Goal: Task Accomplishment & Management: Contribute content

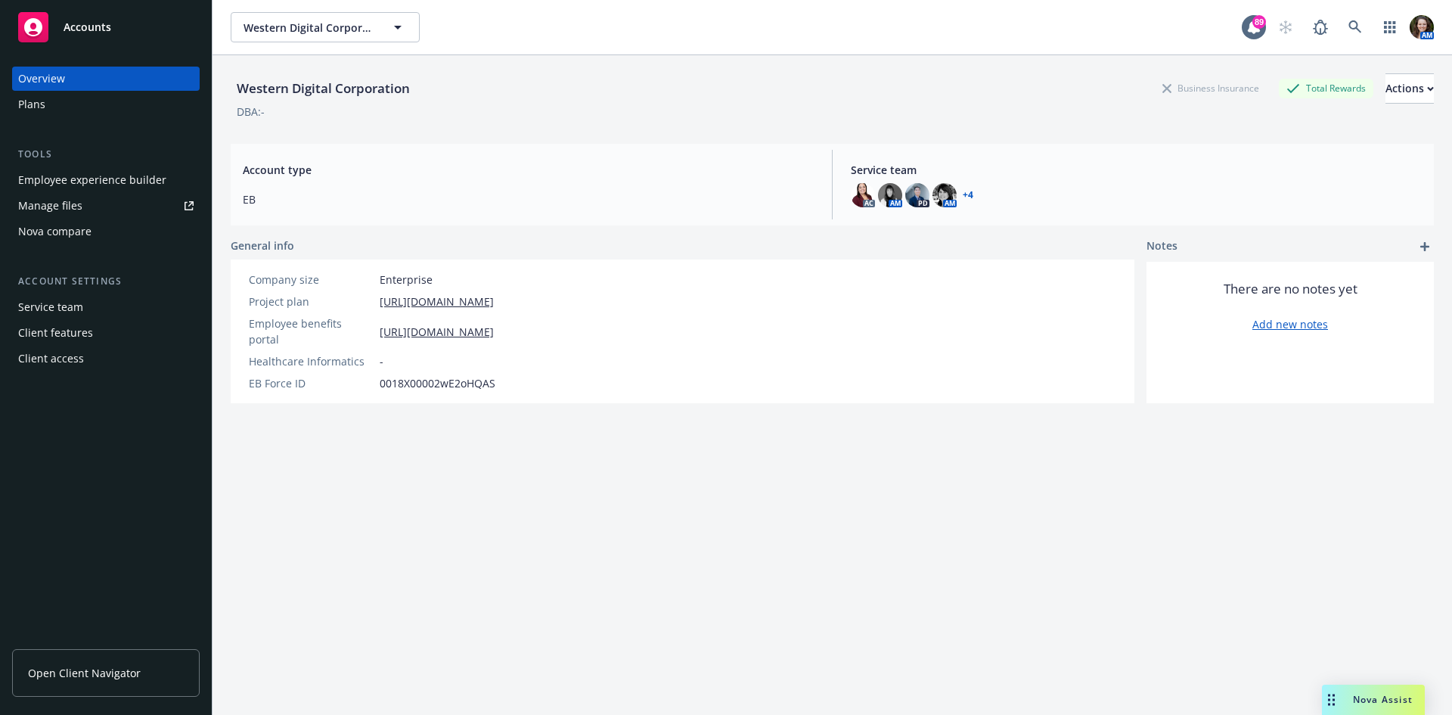
click at [63, 209] on div "Manage files" at bounding box center [50, 206] width 64 height 24
click at [122, 678] on span "Open Client Navigator" at bounding box center [84, 673] width 113 height 16
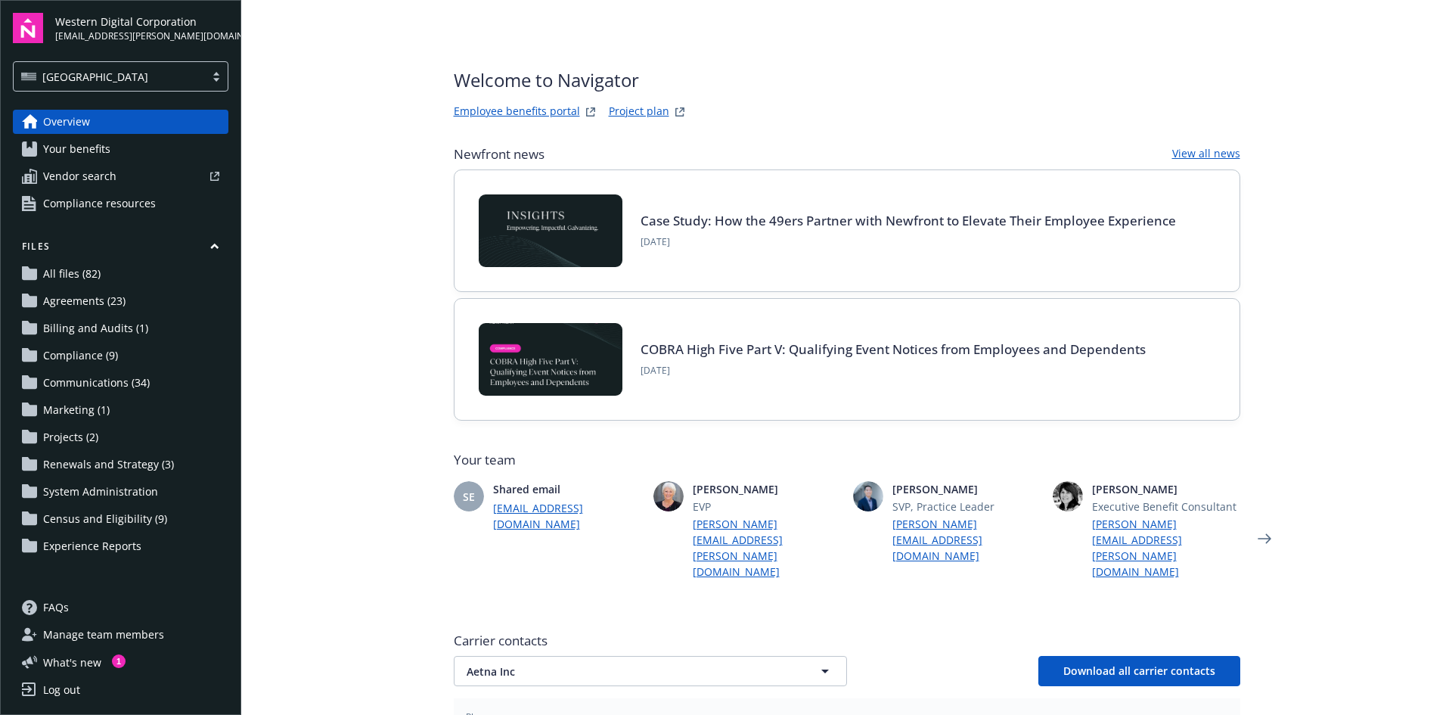
click at [120, 375] on span "Communications (34)" at bounding box center [96, 383] width 107 height 24
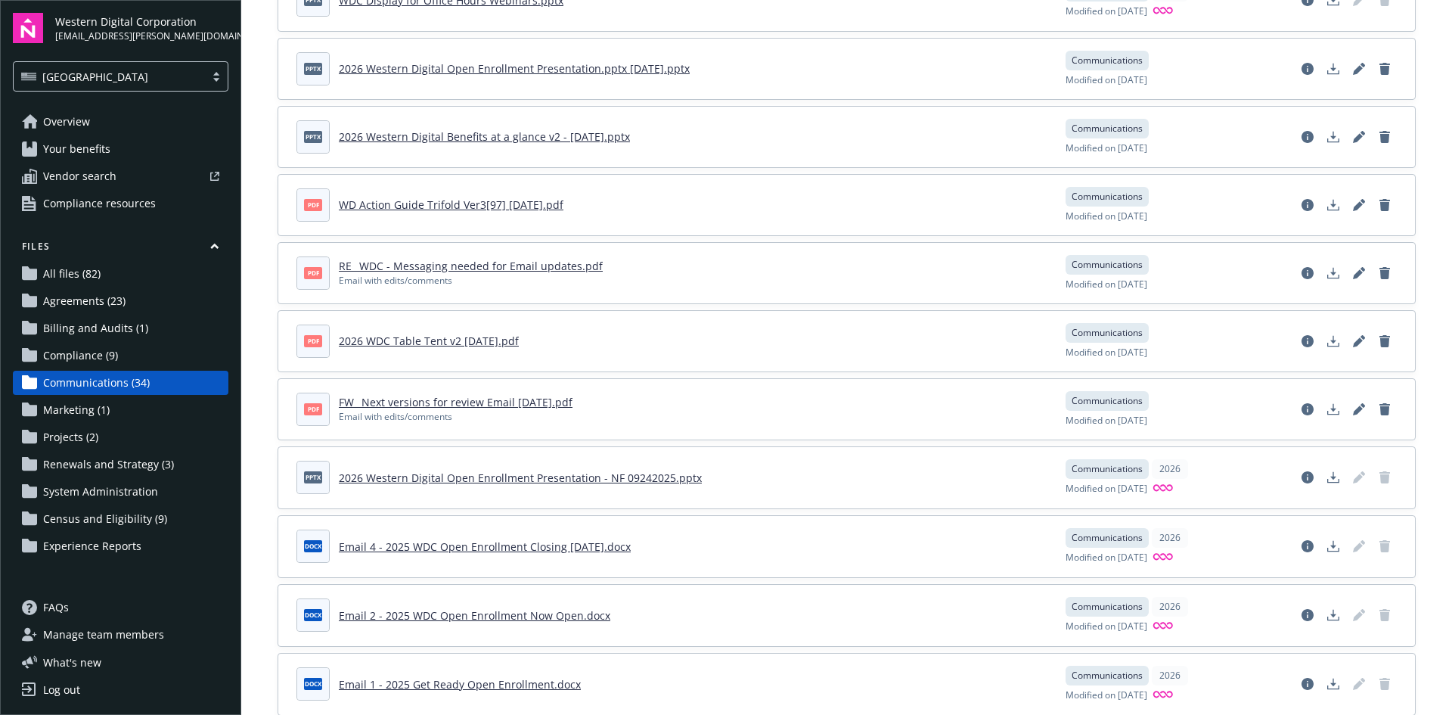
scroll to position [227, 0]
click at [467, 343] on link "2026 WDC Table Tent v2 9-22-25.pdf" at bounding box center [429, 342] width 180 height 14
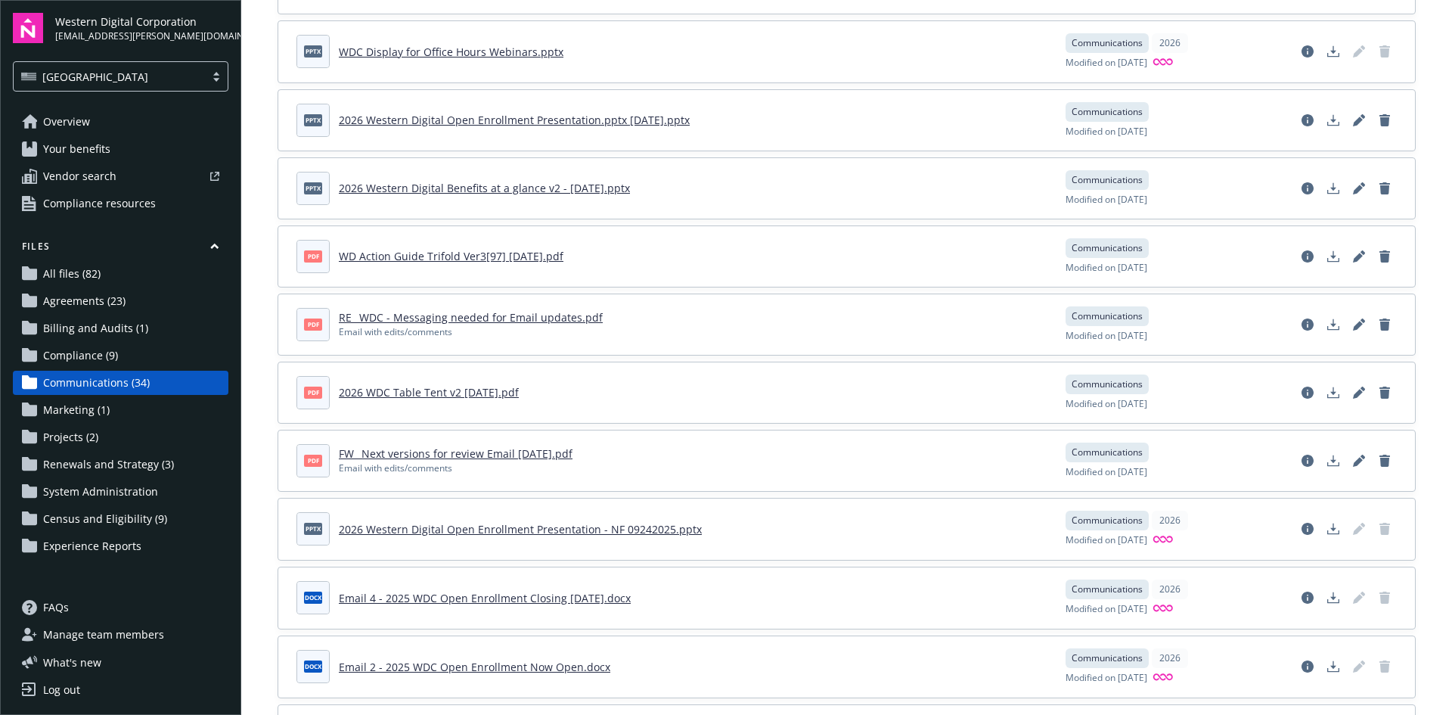
scroll to position [151, 0]
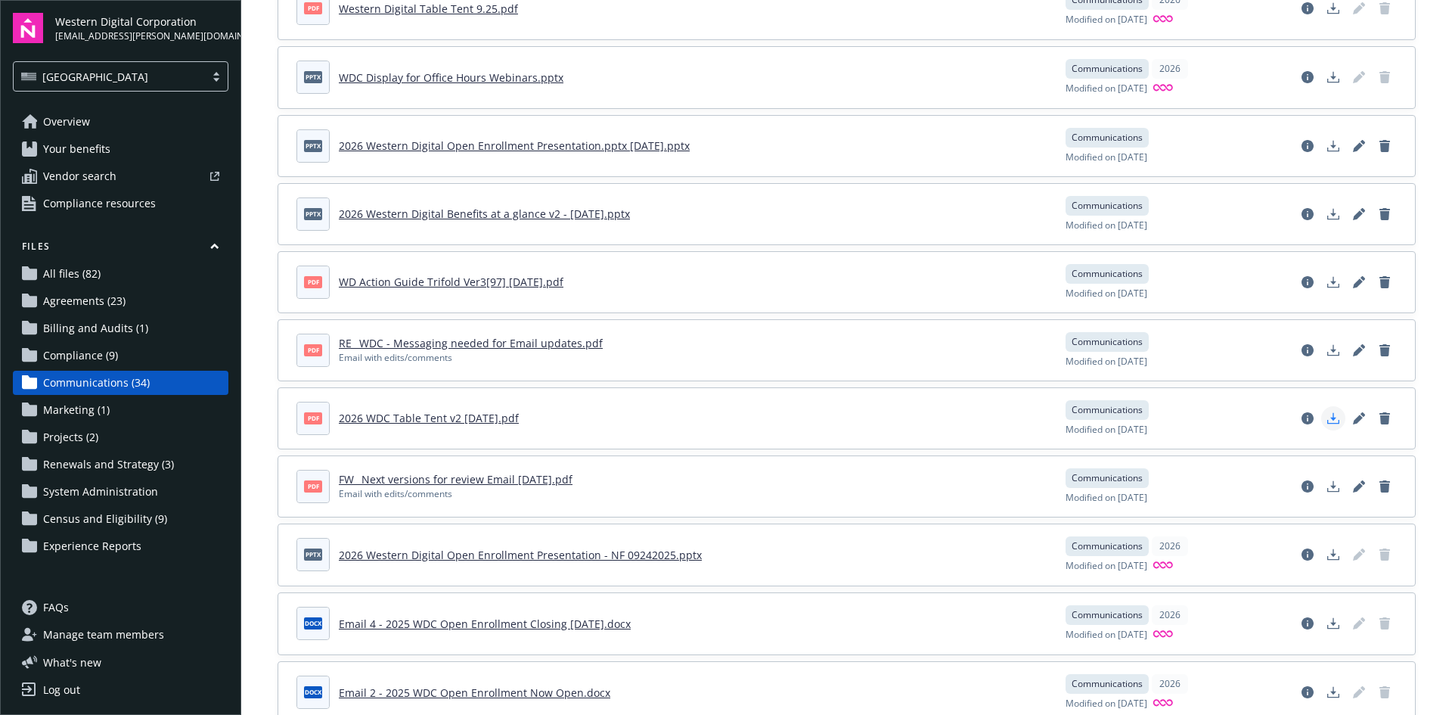
click at [1327, 419] on icon "Download document" at bounding box center [1333, 418] width 12 height 12
click at [1327, 489] on icon "Download document" at bounding box center [1333, 486] width 12 height 12
click at [1330, 346] on polygon "Download document" at bounding box center [1333, 348] width 6 height 8
click at [1327, 284] on icon "Download document" at bounding box center [1333, 282] width 12 height 12
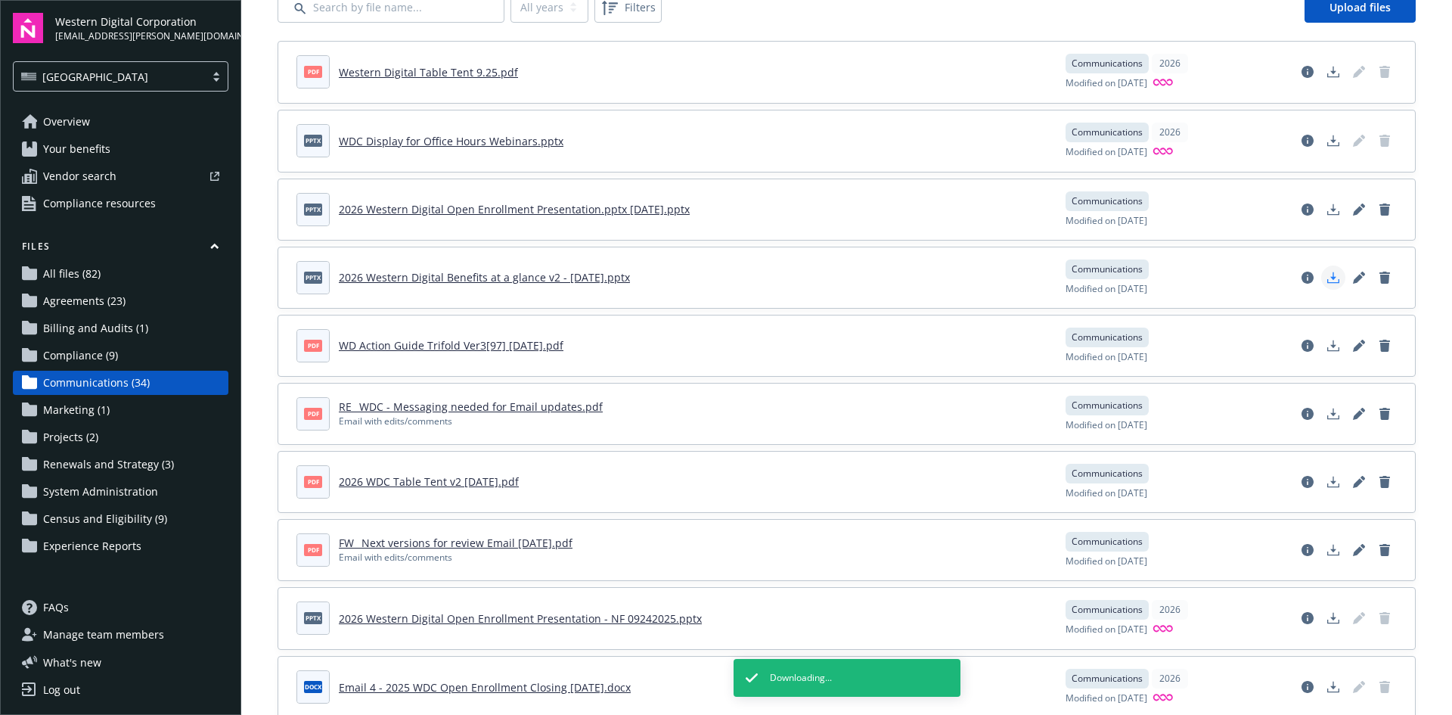
scroll to position [0, 0]
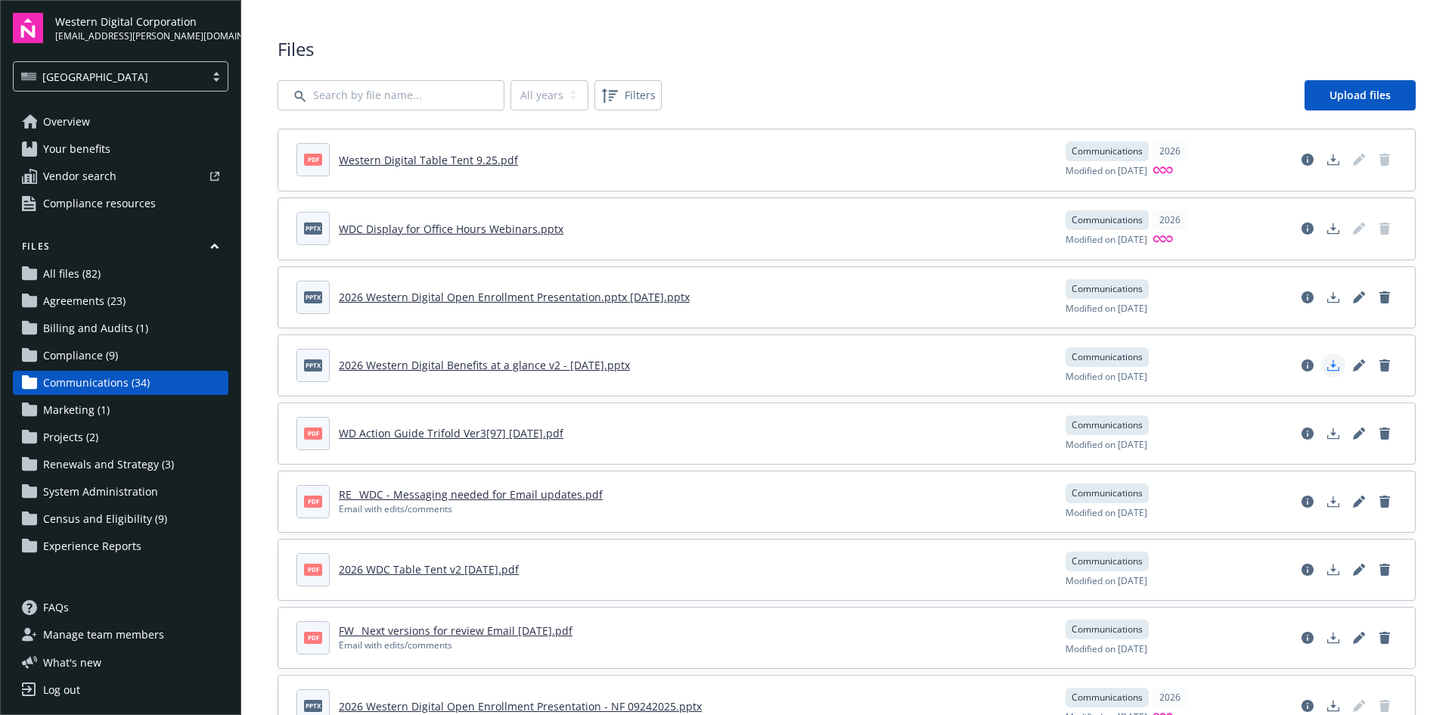
click at [1327, 367] on icon "Download document" at bounding box center [1333, 365] width 12 height 12
click at [1327, 302] on icon "Download document" at bounding box center [1333, 297] width 12 height 12
click at [1327, 225] on icon "Download document" at bounding box center [1333, 228] width 12 height 12
click at [1365, 88] on span "Upload files" at bounding box center [1360, 95] width 61 height 14
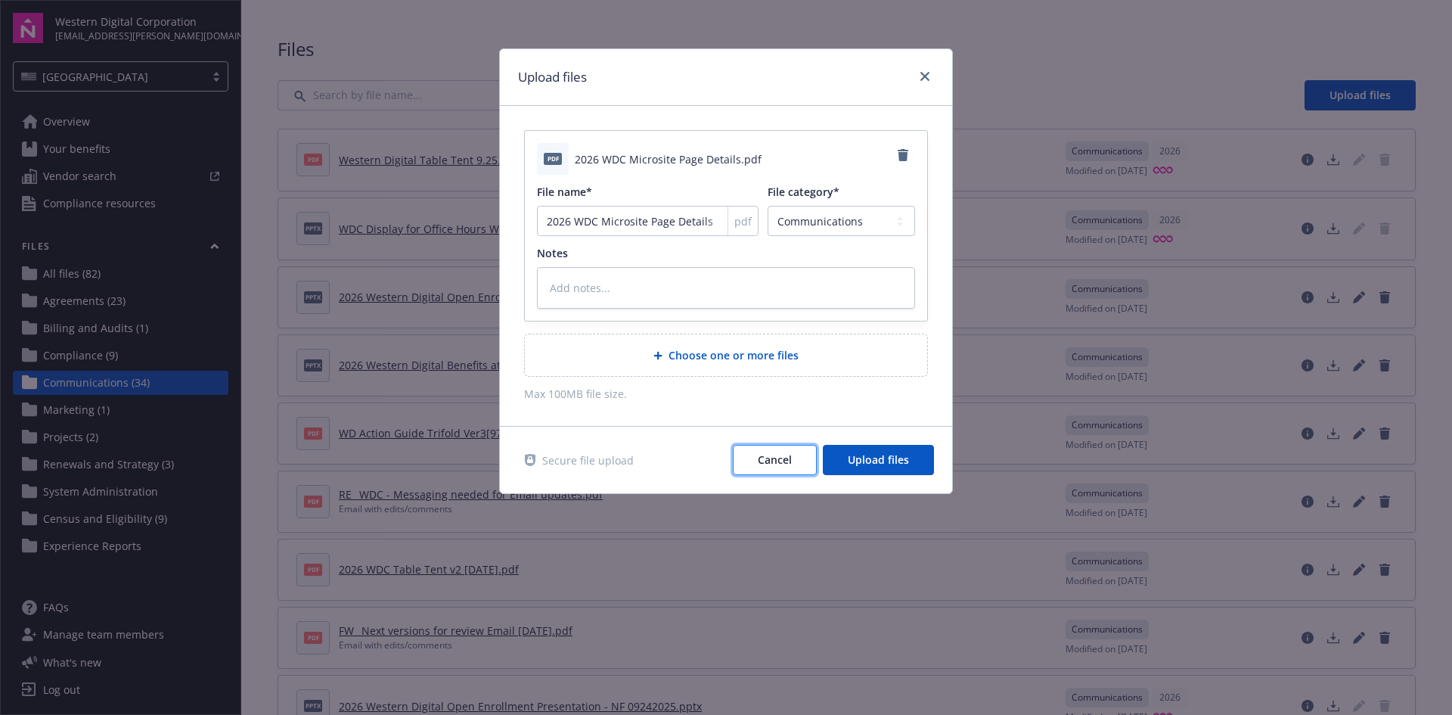
click at [798, 464] on button "Cancel" at bounding box center [775, 460] width 84 height 30
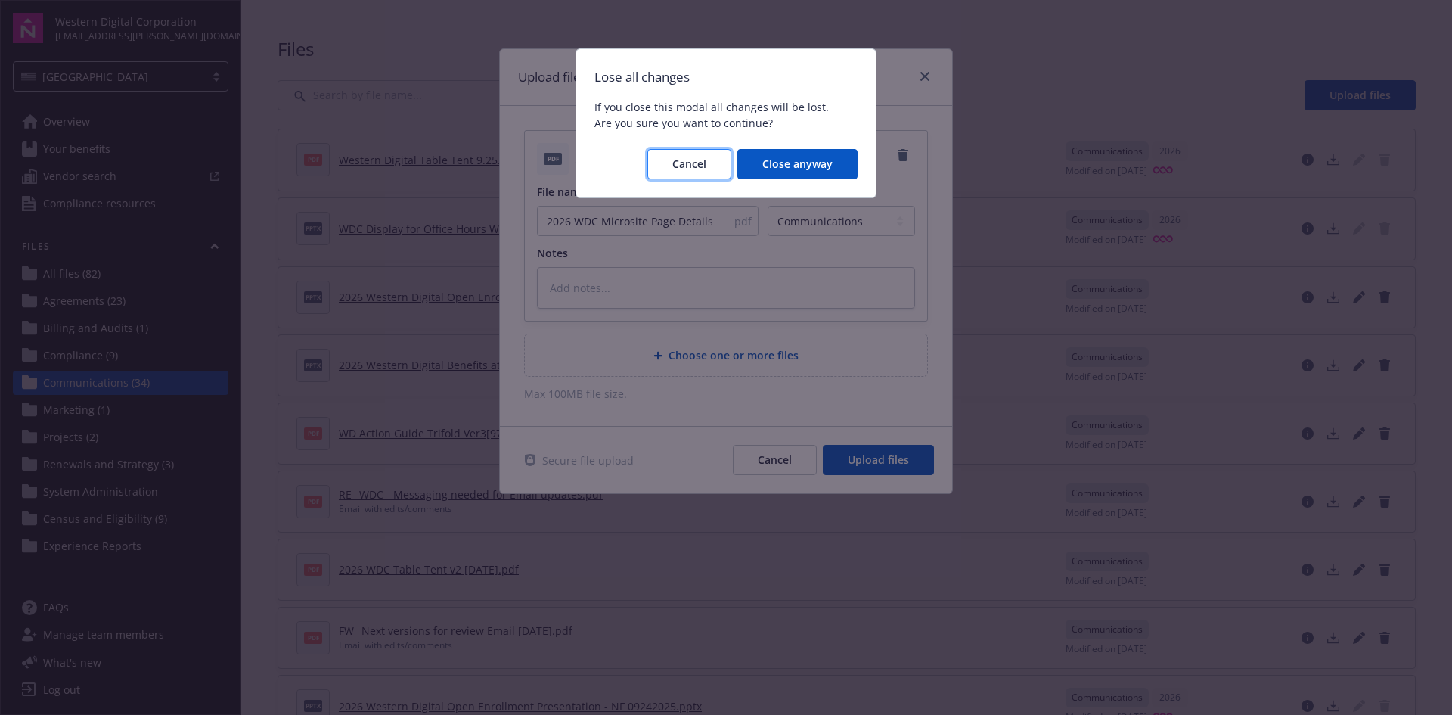
click at [689, 160] on span "Cancel" at bounding box center [689, 164] width 34 height 14
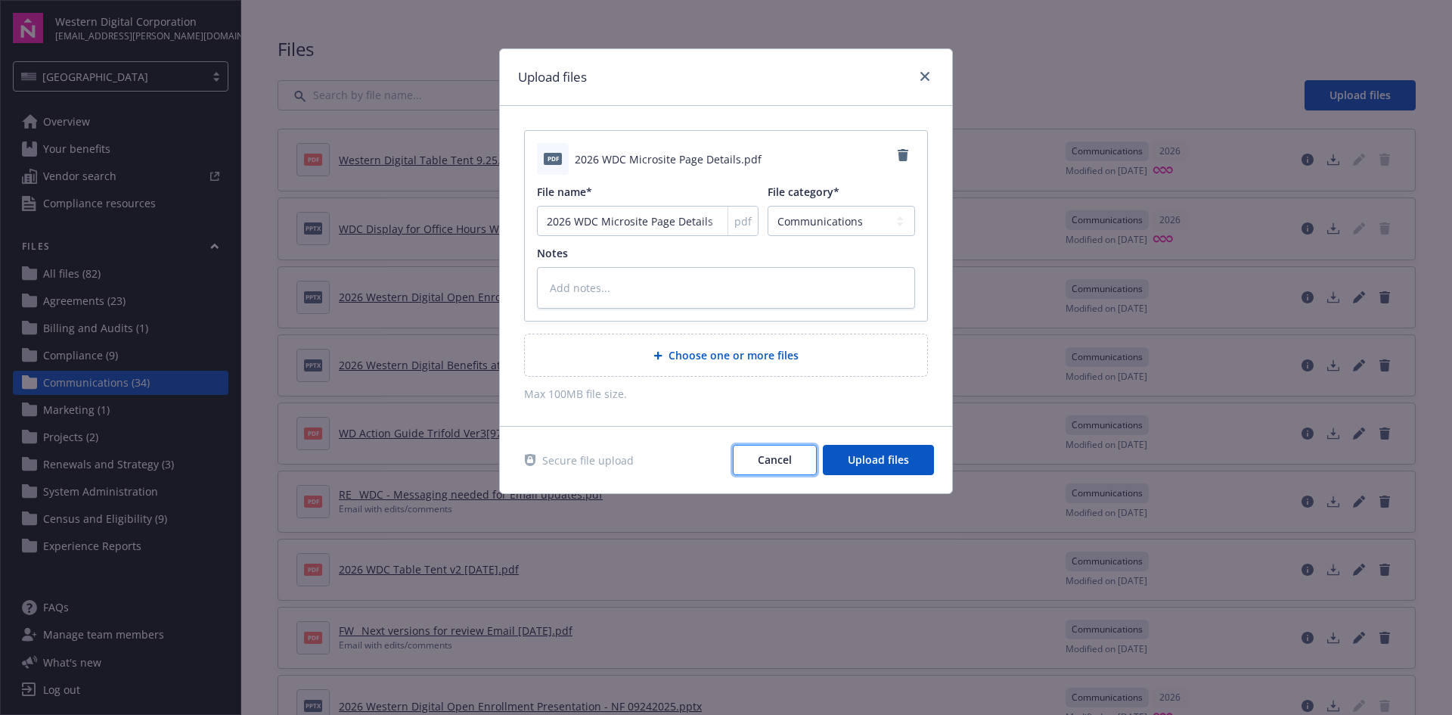
click at [799, 464] on button "Cancel" at bounding box center [775, 460] width 84 height 30
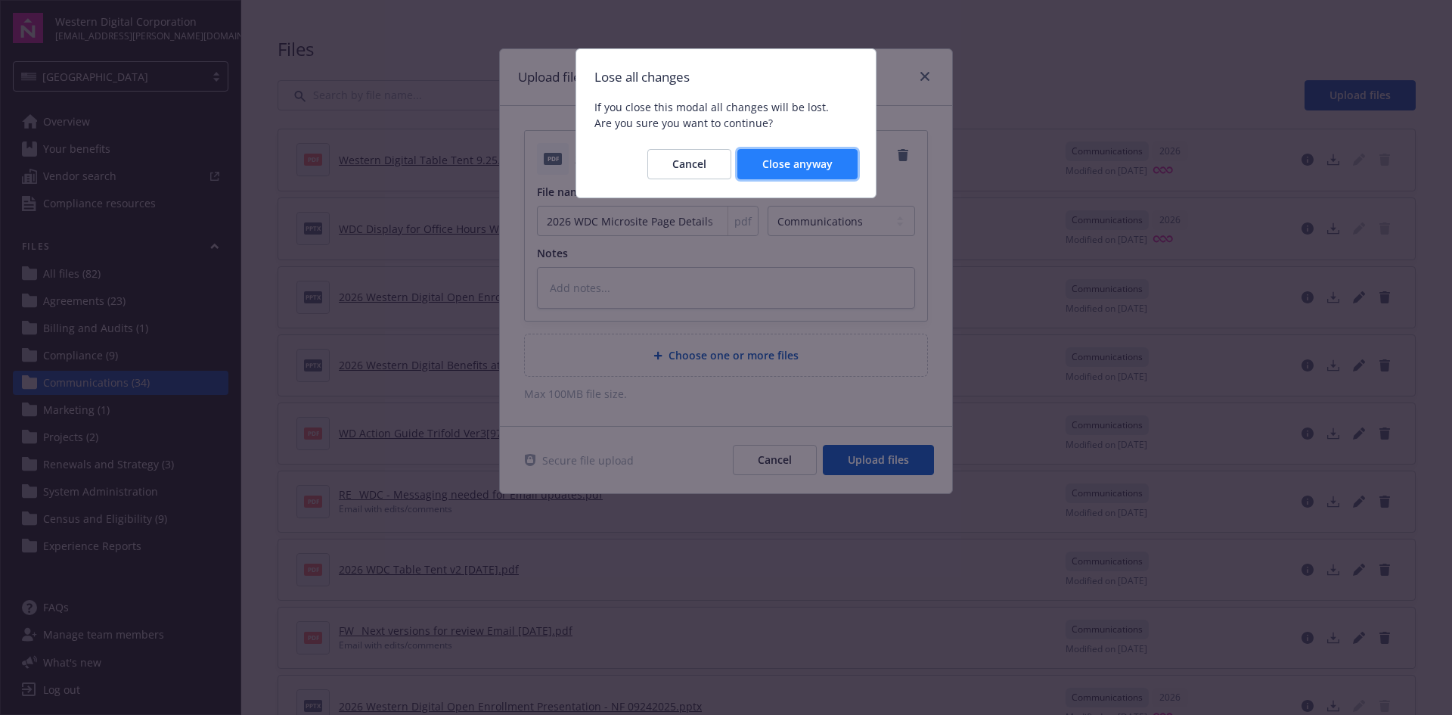
click at [824, 171] on span "Close anyway" at bounding box center [797, 164] width 70 height 14
type textarea "x"
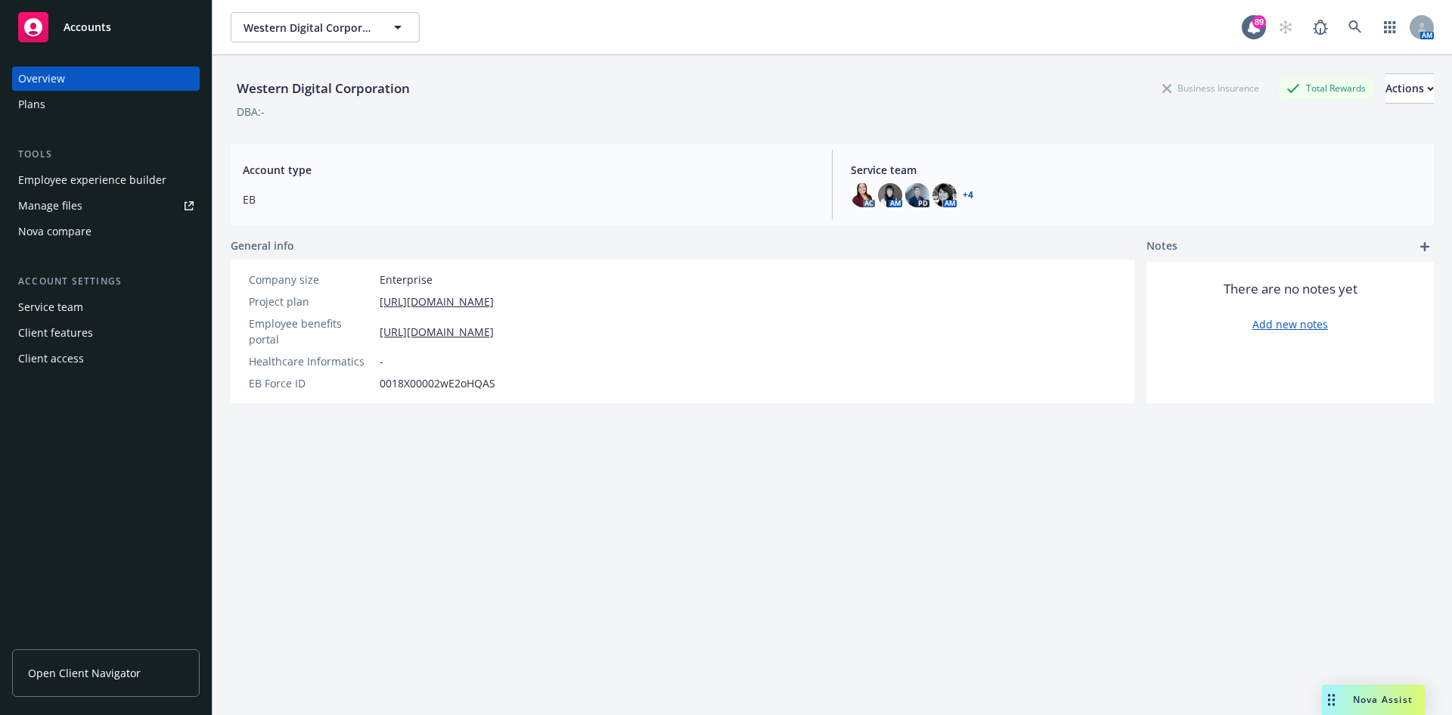
click at [82, 205] on link "Manage files" at bounding box center [106, 206] width 188 height 24
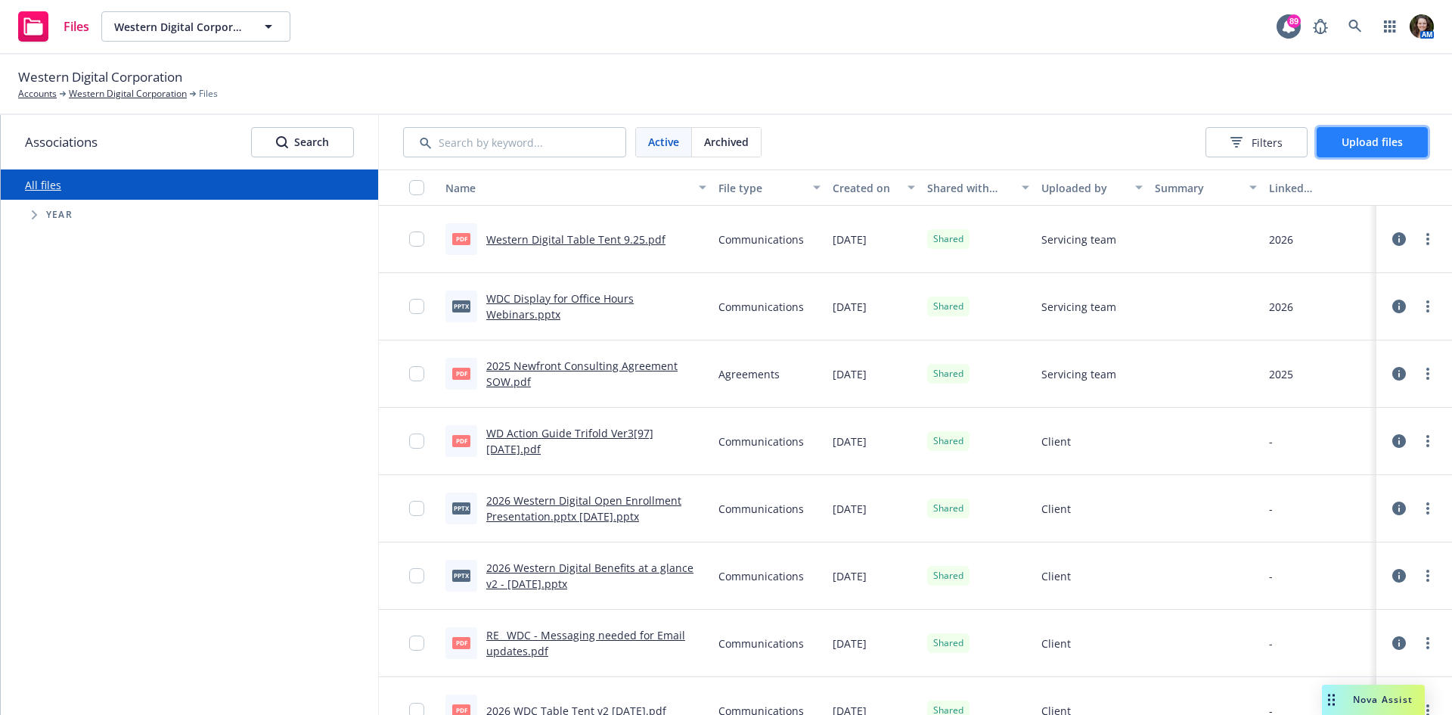
click at [1371, 141] on span "Upload files" at bounding box center [1372, 142] width 61 height 14
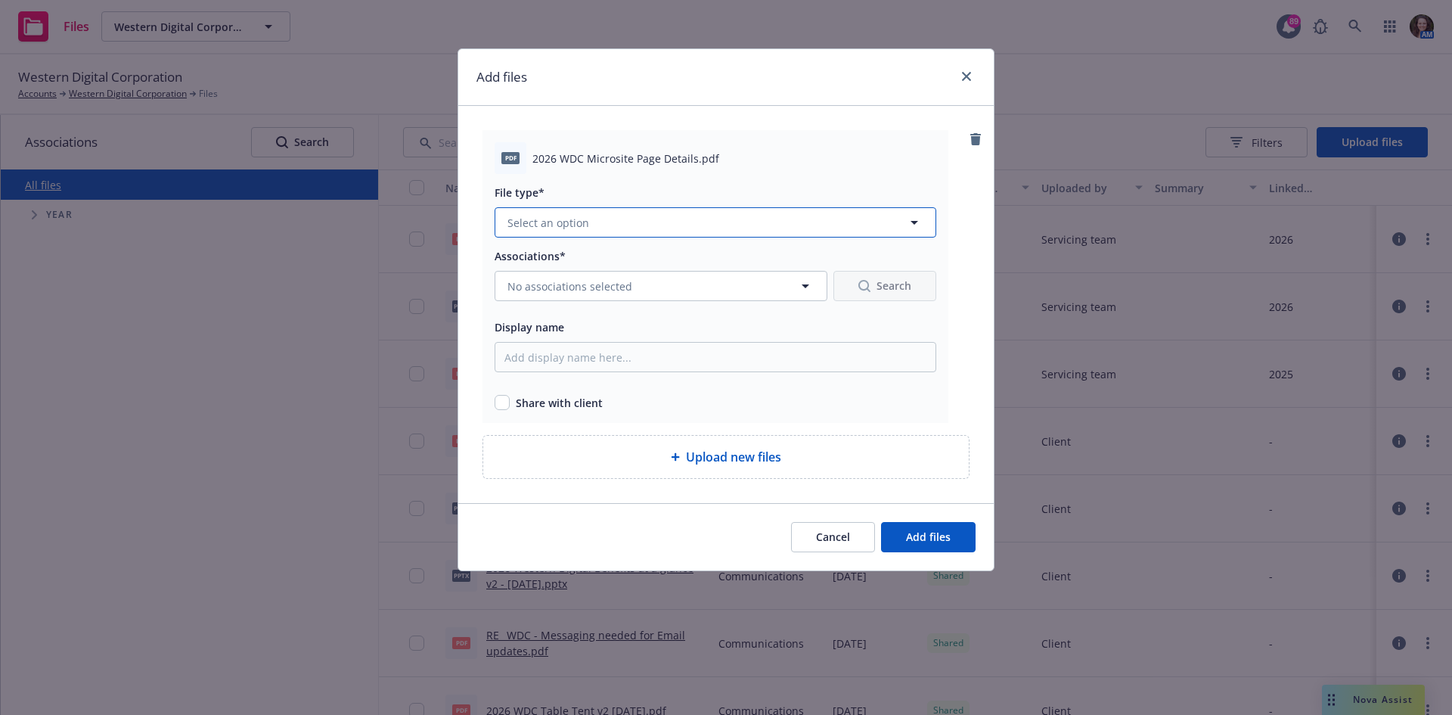
click at [630, 225] on button "Select an option" at bounding box center [716, 222] width 442 height 30
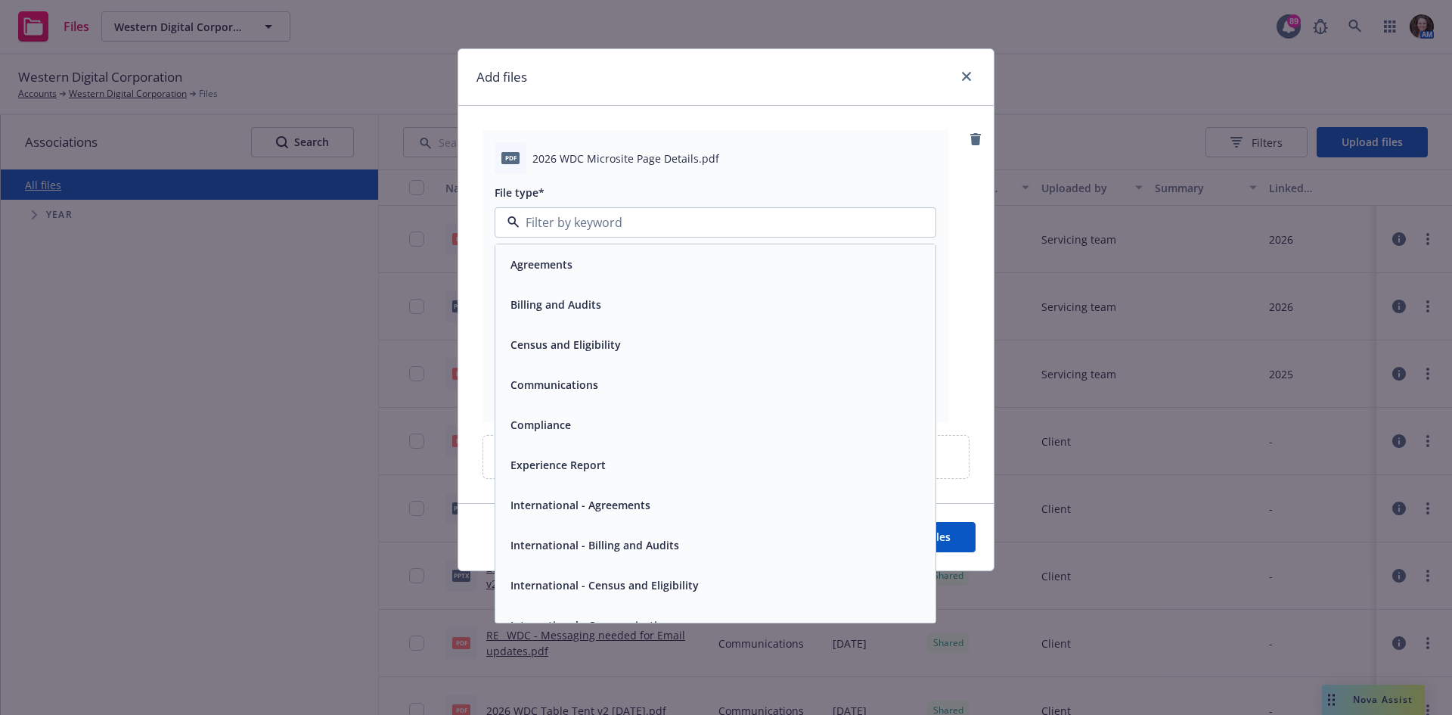
click at [582, 389] on span "Communications" at bounding box center [555, 385] width 88 height 16
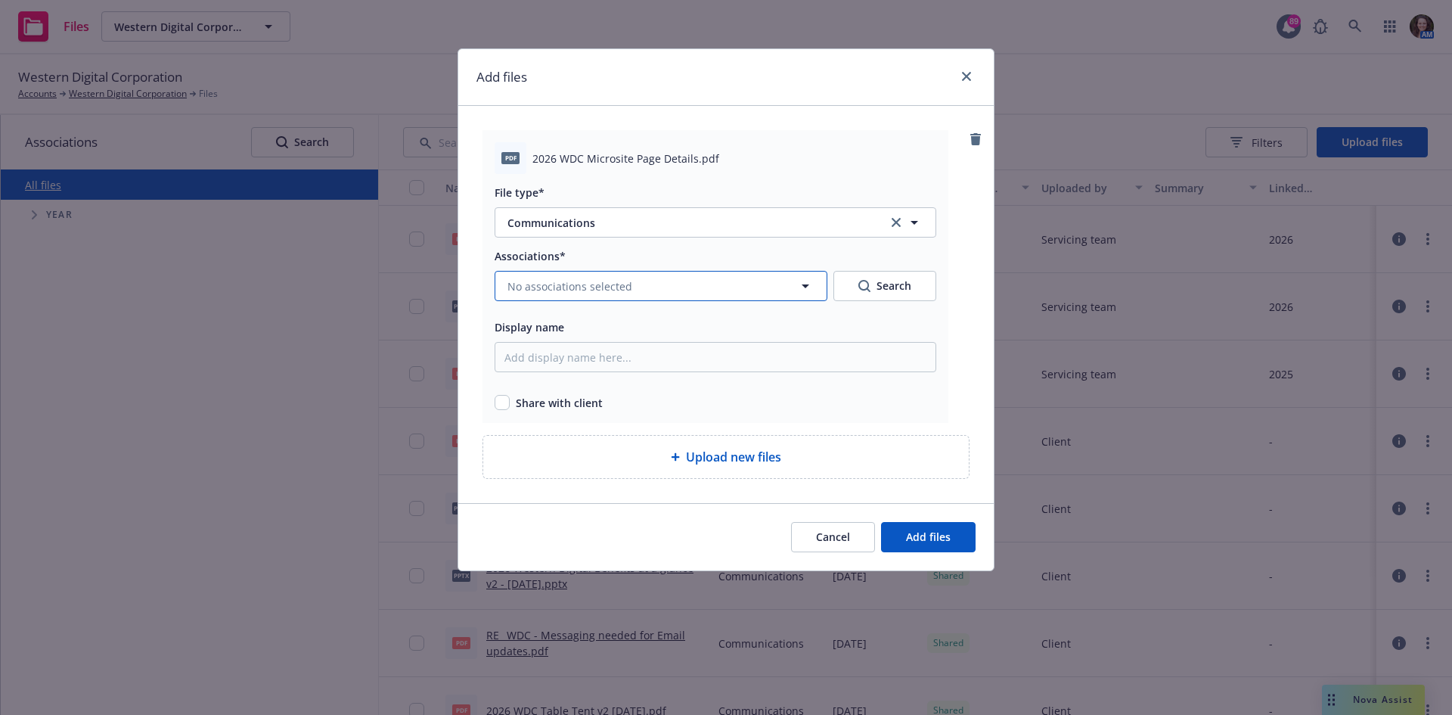
click at [548, 293] on span "No associations selected" at bounding box center [569, 286] width 125 height 16
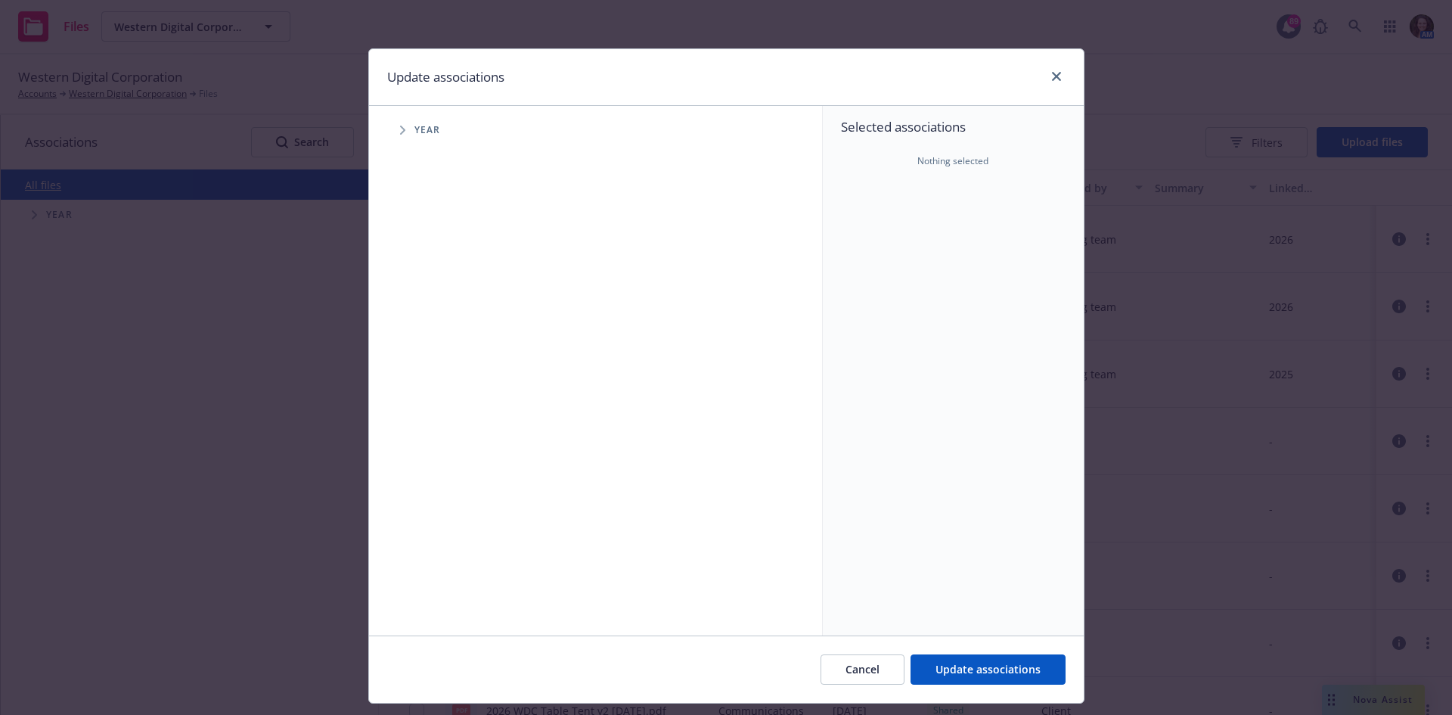
click at [393, 128] on span "Tree Example" at bounding box center [402, 130] width 24 height 24
click at [443, 371] on div "2026 Year" at bounding box center [455, 372] width 45 height 29
checkbox input "true"
click at [1015, 663] on span "Update associations" at bounding box center [988, 669] width 105 height 14
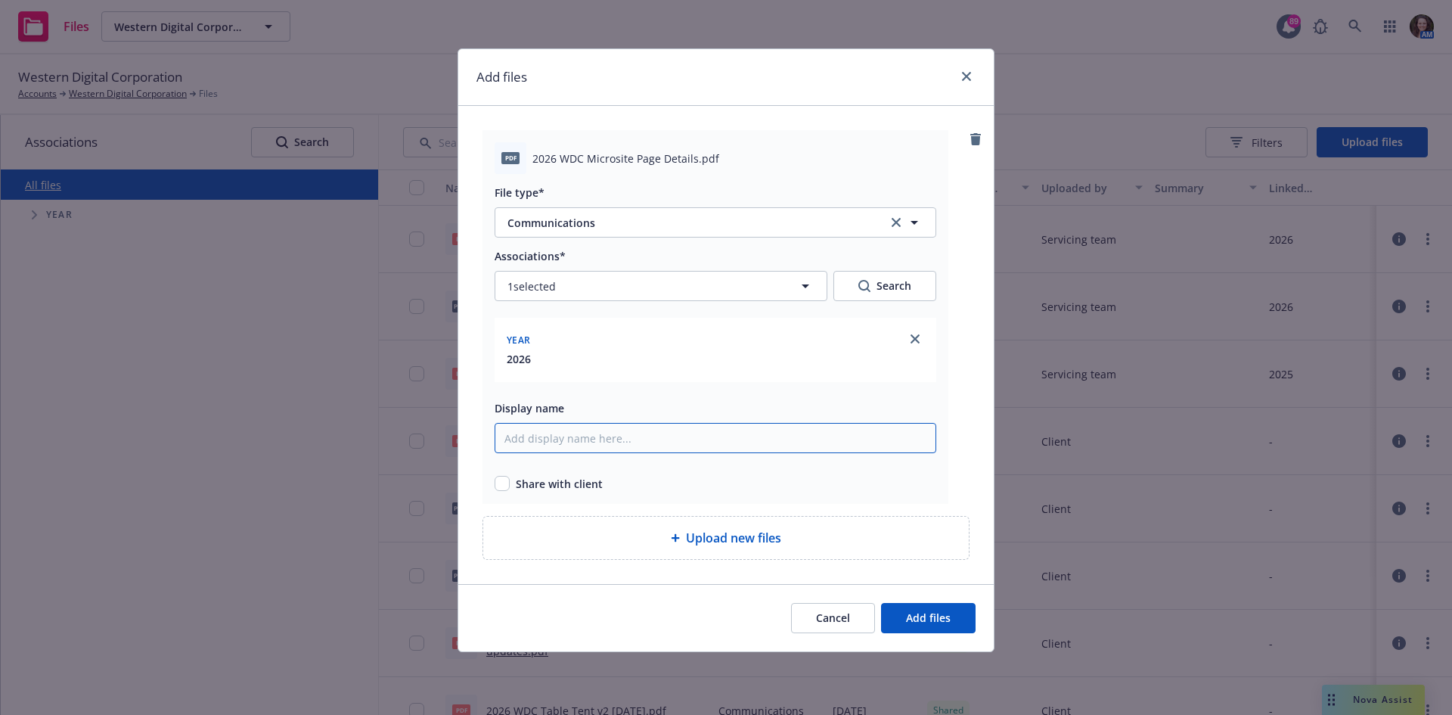
click at [582, 442] on input "Display name" at bounding box center [716, 438] width 442 height 30
type input "2026 WDC Microsite Page Details"
click at [494, 486] on div "pdf 2026 WDC Microsite Page Details.pdf File type* Communications Communication…" at bounding box center [716, 317] width 466 height 374
click at [503, 488] on input "checkbox" at bounding box center [502, 483] width 15 height 15
checkbox input "true"
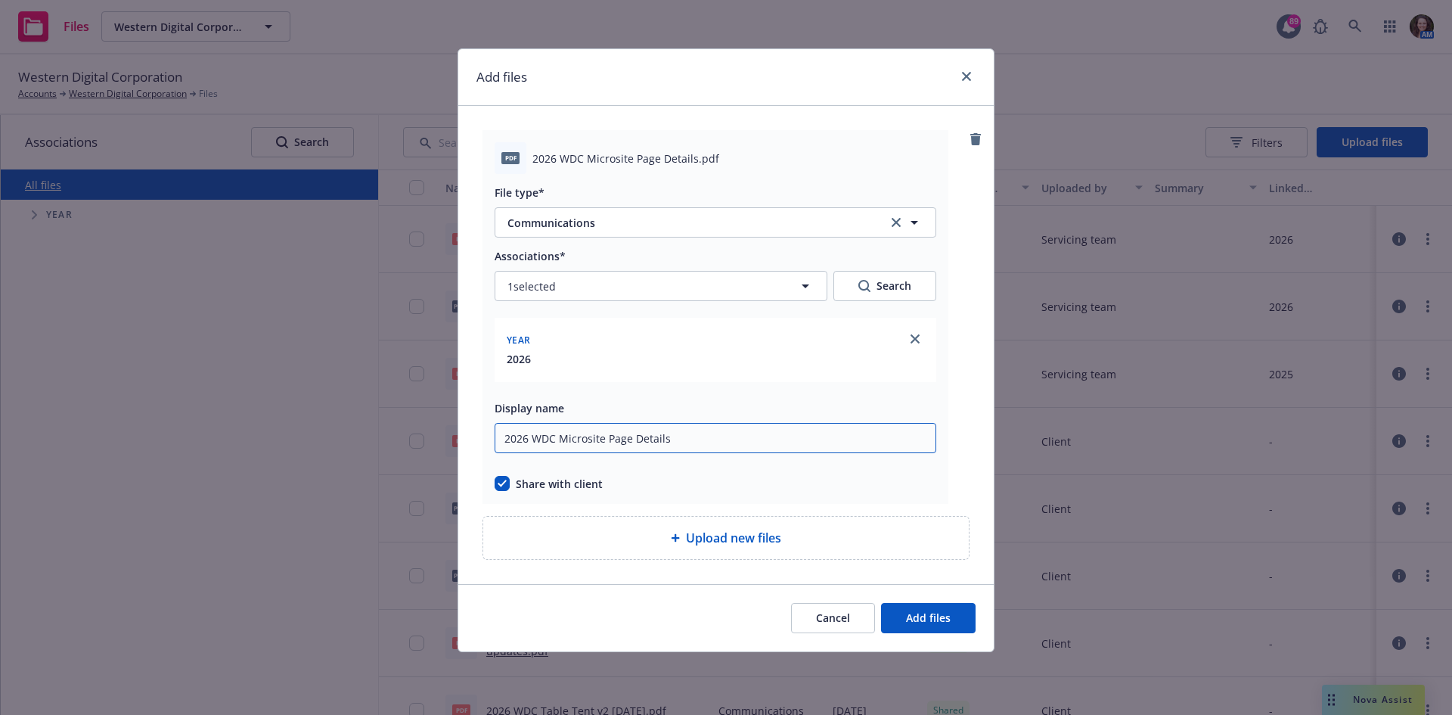
drag, startPoint x: 737, startPoint y: 438, endPoint x: 655, endPoint y: 424, distance: 82.8
click at [444, 425] on div "Add files pdf 2026 WDC Microsite Page Details.pdf File type* Communications Com…" at bounding box center [726, 357] width 1452 height 715
click at [926, 624] on span "Add files" at bounding box center [928, 617] width 45 height 14
